Goal: Navigation & Orientation: Find specific page/section

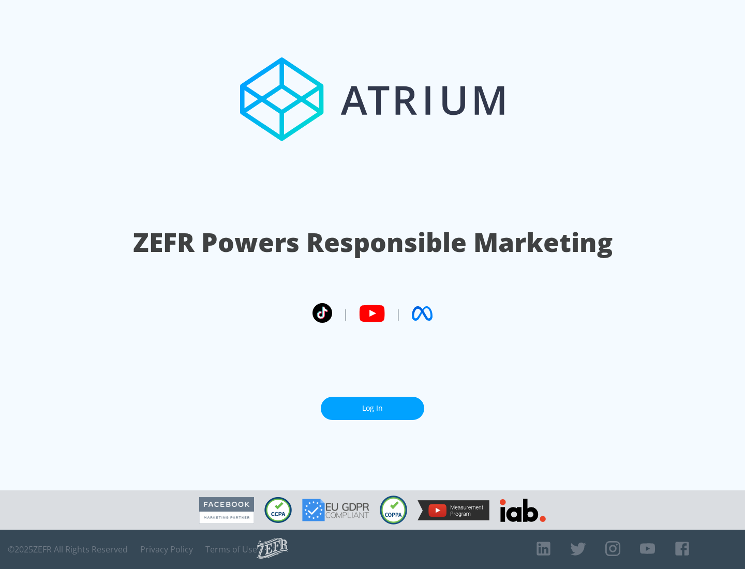
click at [372, 404] on link "Log In" at bounding box center [372, 408] width 103 height 23
